Goal: Information Seeking & Learning: Find specific fact

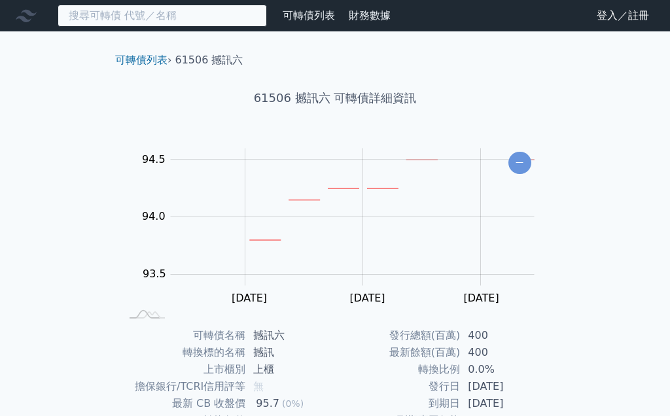
click at [182, 18] on input at bounding box center [162, 16] width 209 height 22
type input "[PERSON_NAME]"
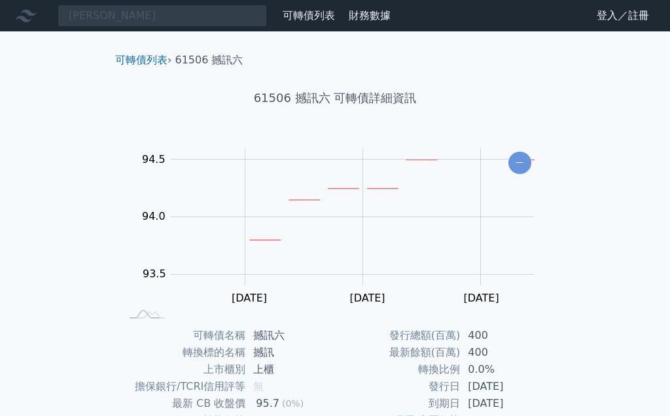
click at [626, 17] on link "登入／註冊" at bounding box center [622, 15] width 73 height 21
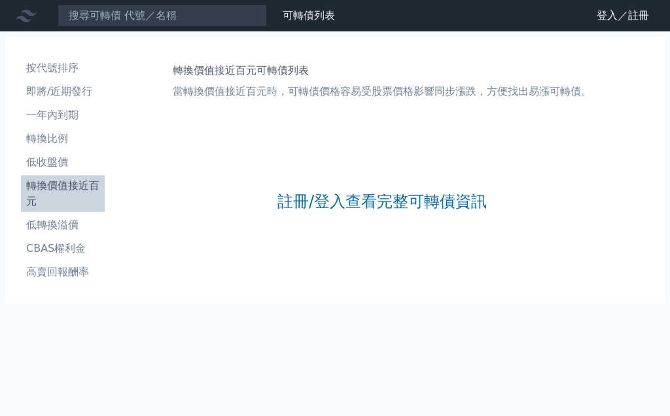
scroll to position [58, 0]
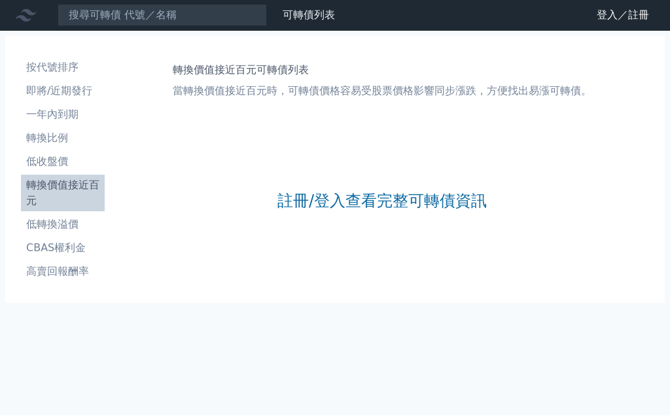
click at [378, 191] on link "註冊/登入查看完整可轉債資訊" at bounding box center [382, 201] width 209 height 21
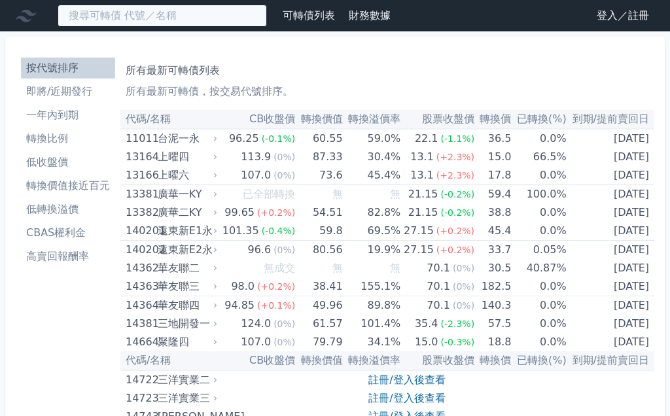
click at [174, 14] on input at bounding box center [162, 16] width 209 height 22
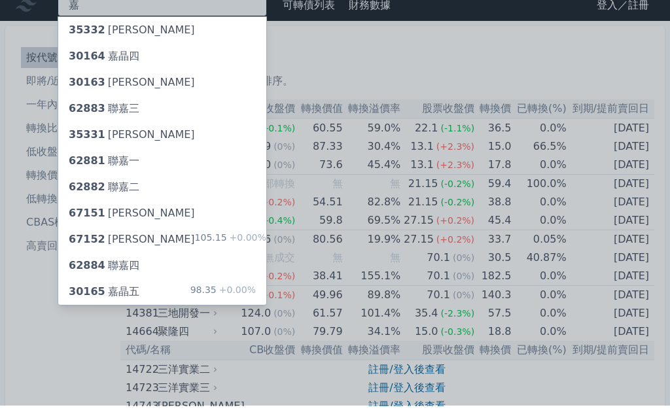
type input "嘉"
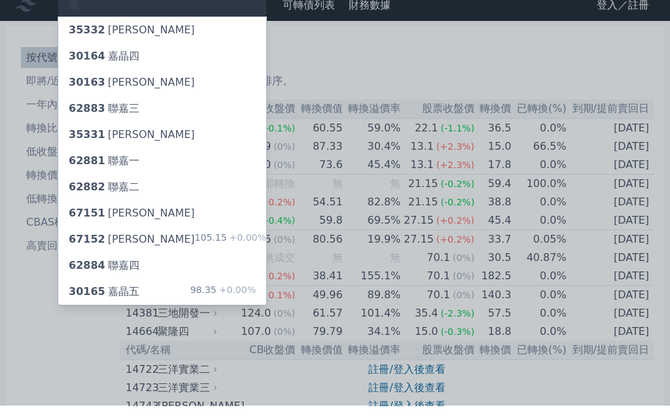
click at [144, 58] on div "30164 嘉晶四" at bounding box center [162, 67] width 208 height 26
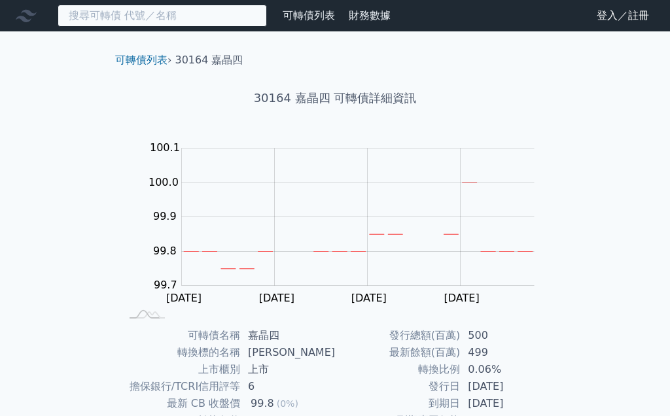
click at [173, 13] on input at bounding box center [162, 16] width 209 height 22
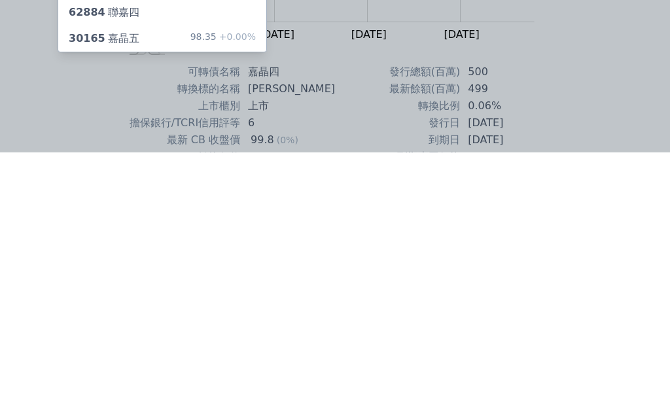
type input "嘉"
click at [209, 295] on div "98.35 +0.00%" at bounding box center [222, 303] width 65 height 16
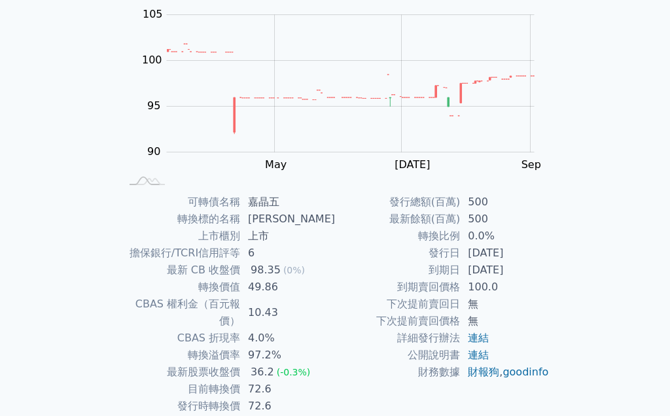
scroll to position [190, 0]
